Goal: Information Seeking & Learning: Learn about a topic

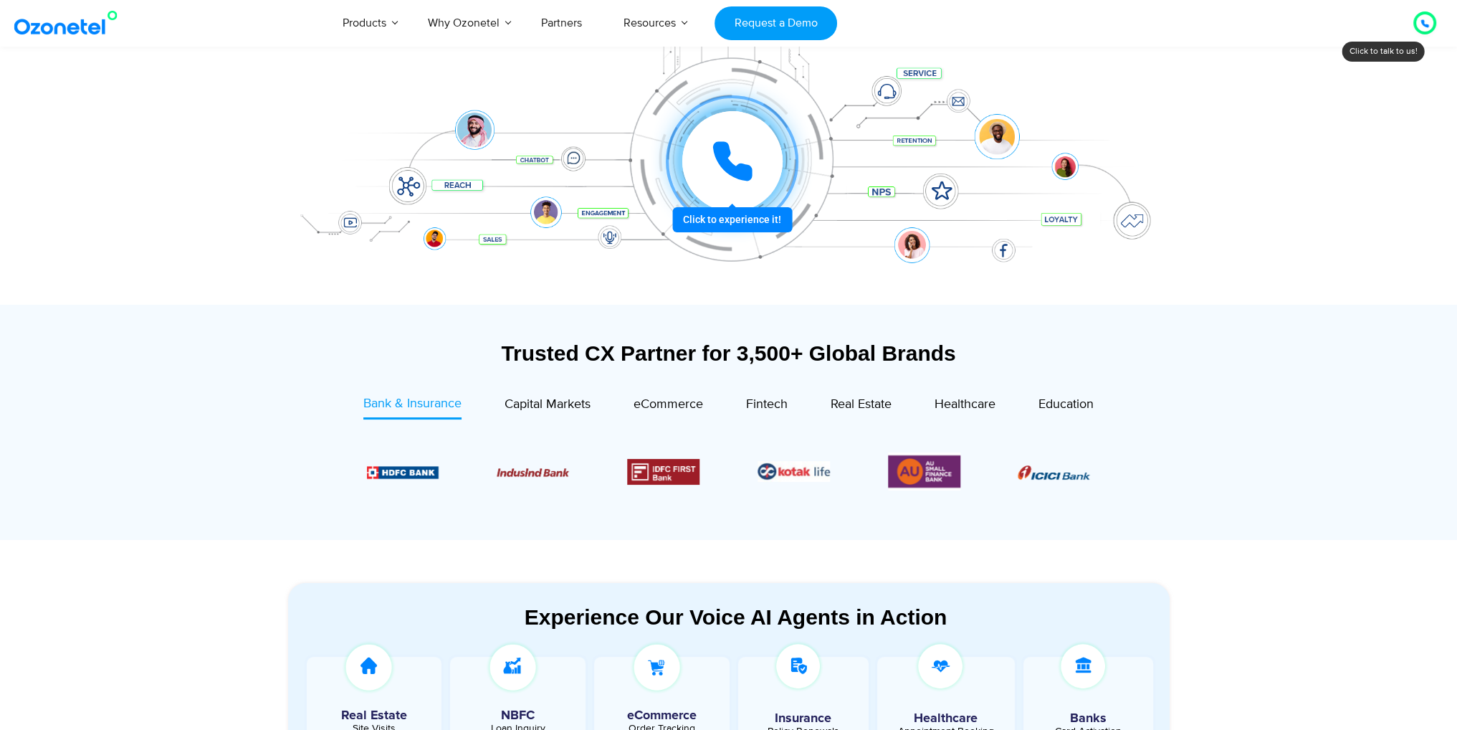
scroll to position [287, 0]
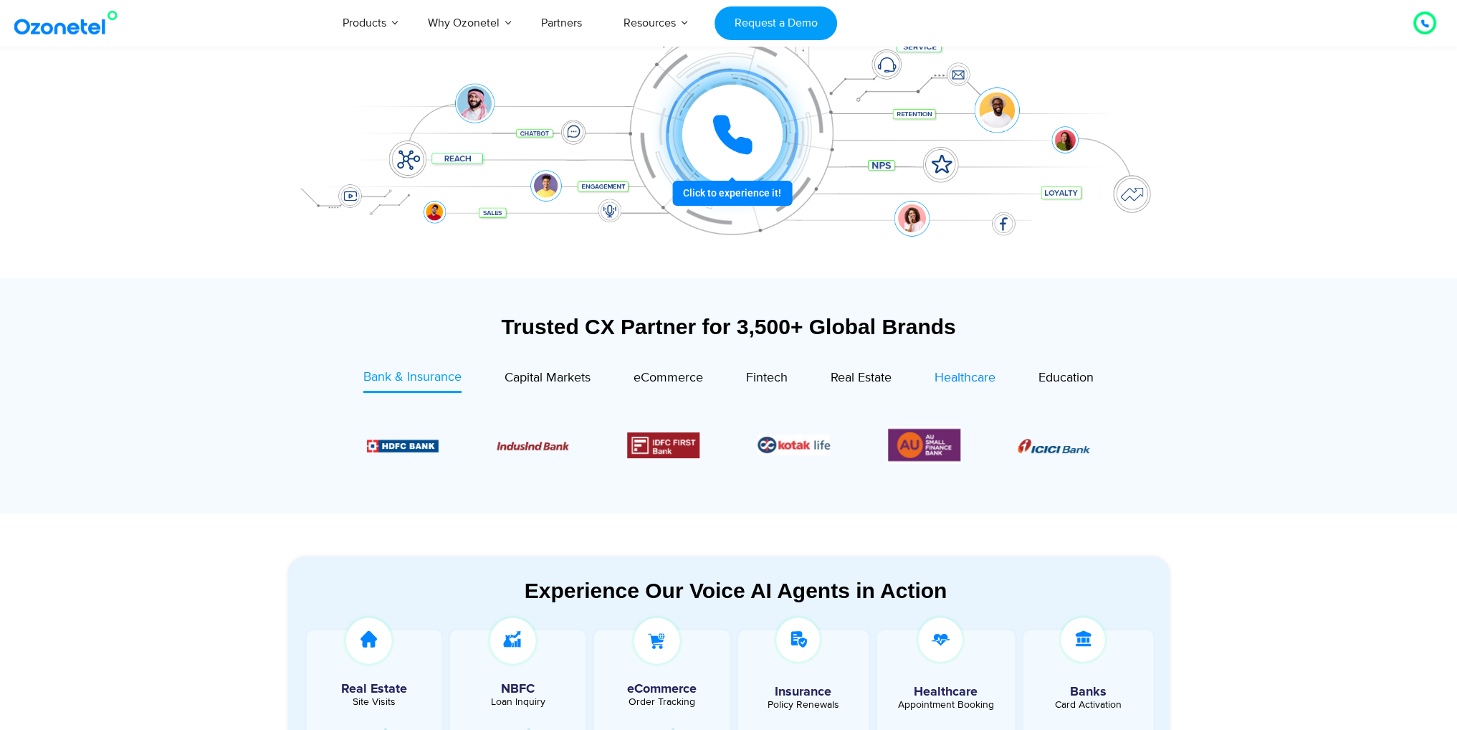
click at [964, 371] on span "Healthcare" at bounding box center [965, 378] width 61 height 16
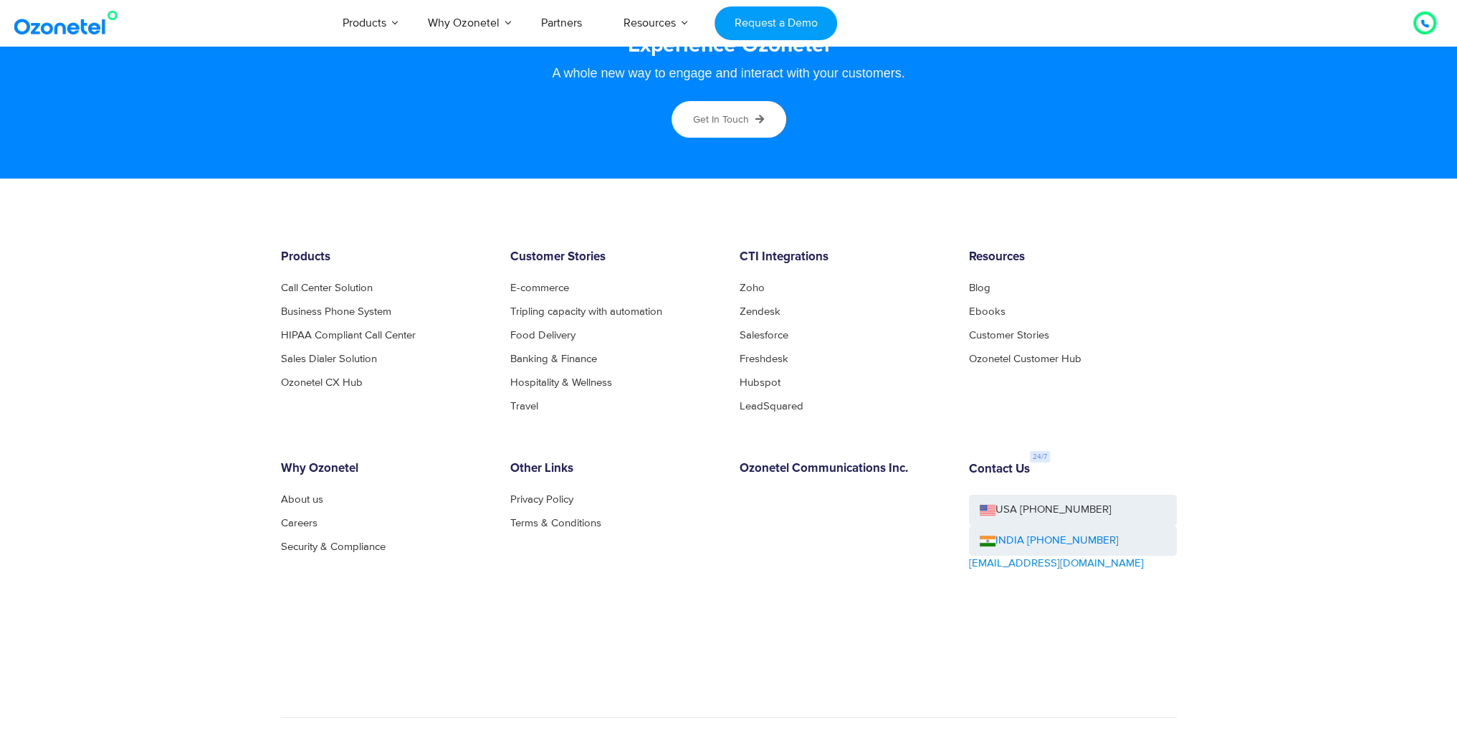
scroll to position [7687, 0]
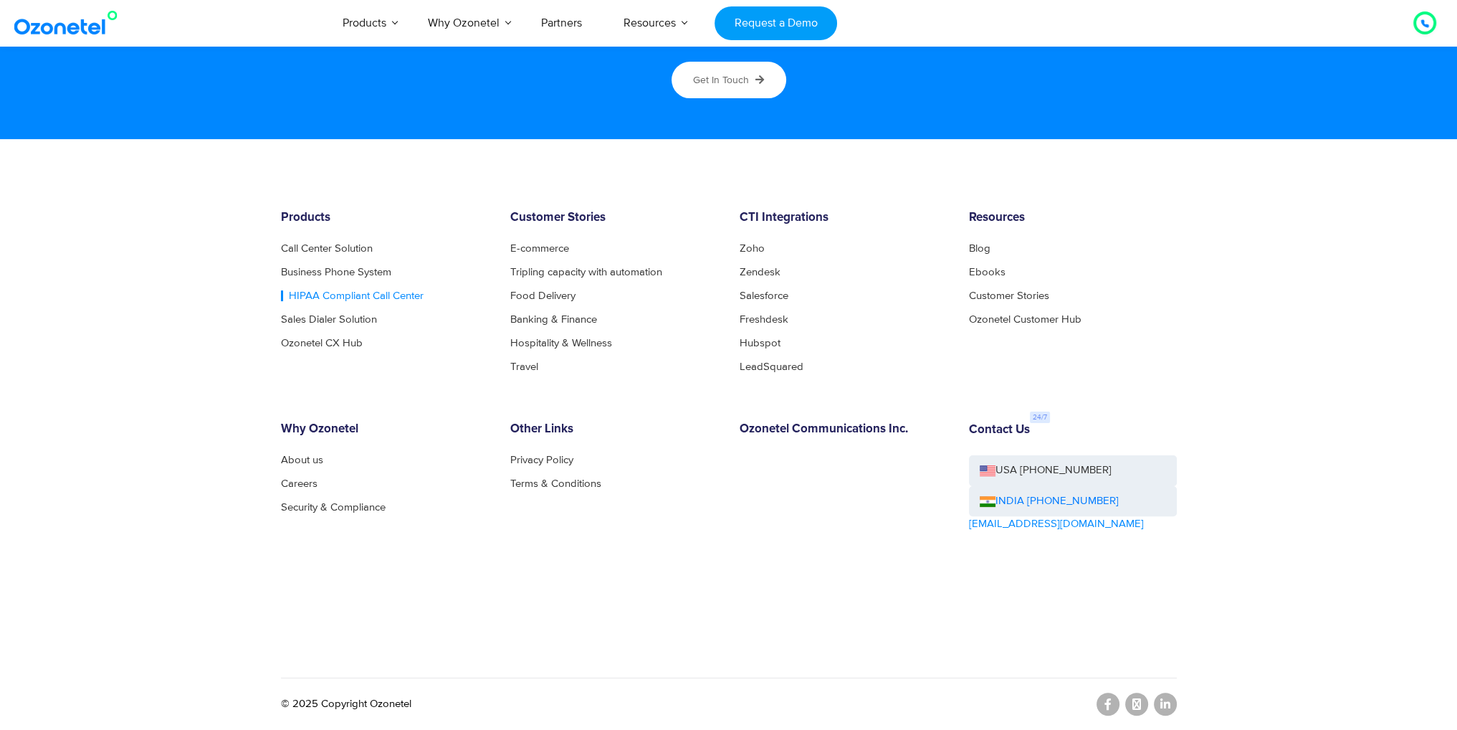
click at [304, 293] on link "HIPAA Compliant Call Center" at bounding box center [352, 295] width 143 height 11
